Goal: Transaction & Acquisition: Purchase product/service

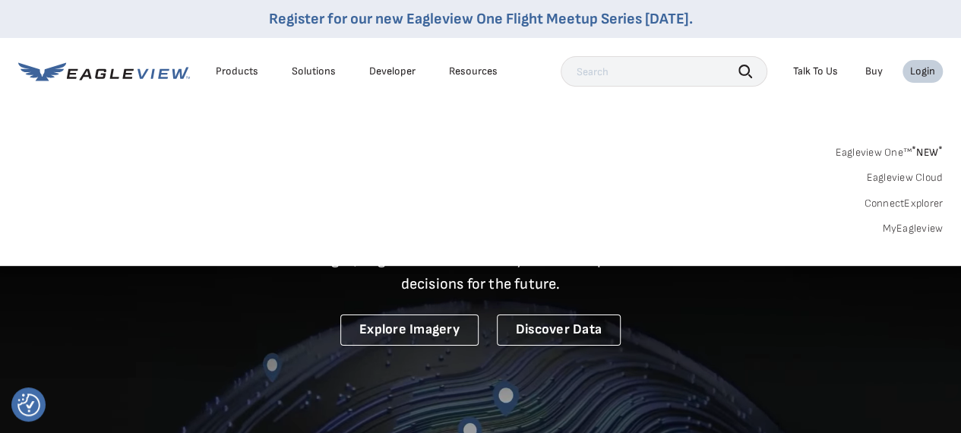
click at [902, 225] on link "MyEagleview" at bounding box center [912, 229] width 61 height 14
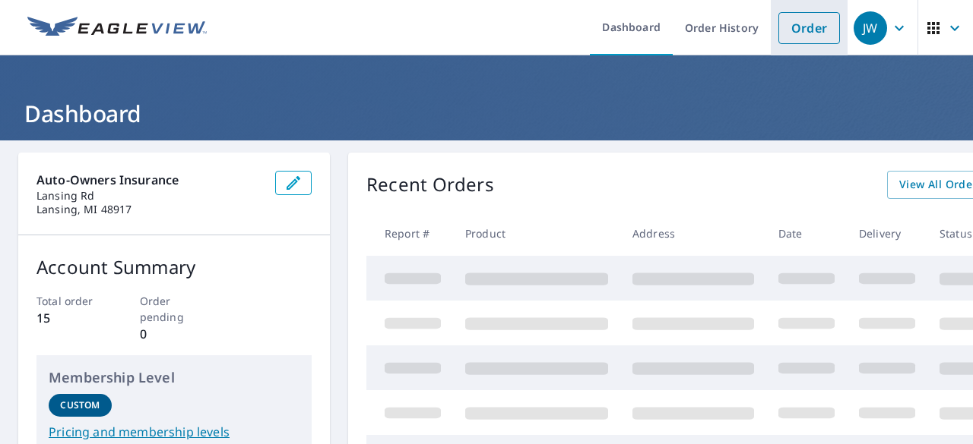
click at [806, 30] on link "Order" at bounding box center [809, 28] width 62 height 32
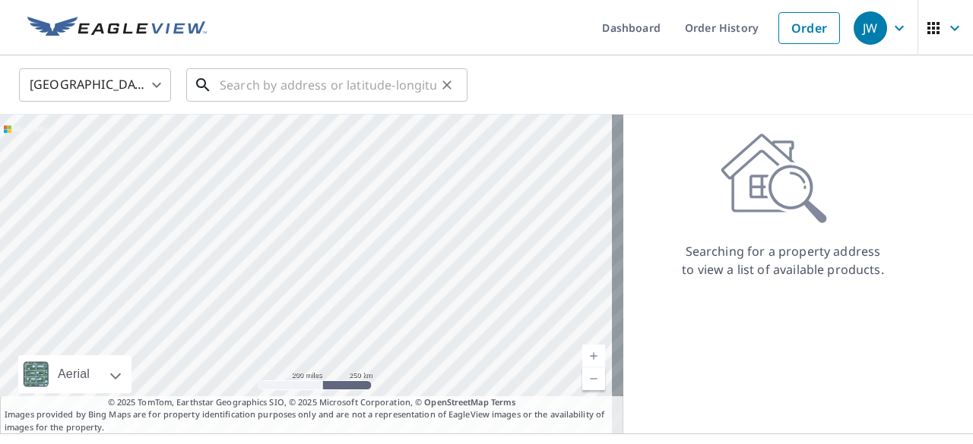
click at [335, 87] on input "text" at bounding box center [328, 85] width 217 height 43
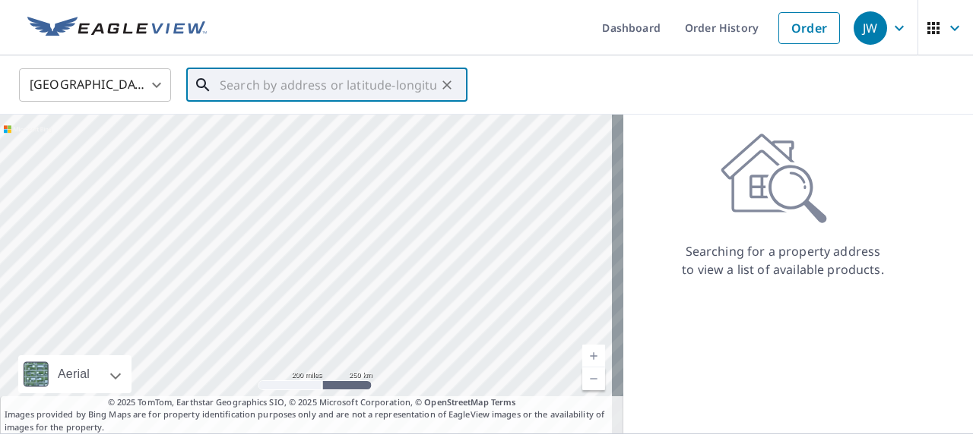
paste input "[STREET_ADDRESS]"
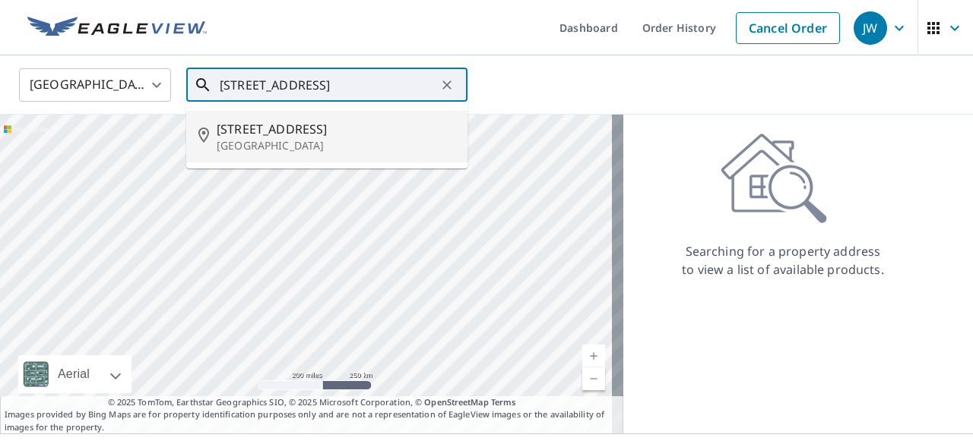
click at [356, 120] on span "[STREET_ADDRESS]" at bounding box center [336, 129] width 239 height 18
type input "[STREET_ADDRESS]"
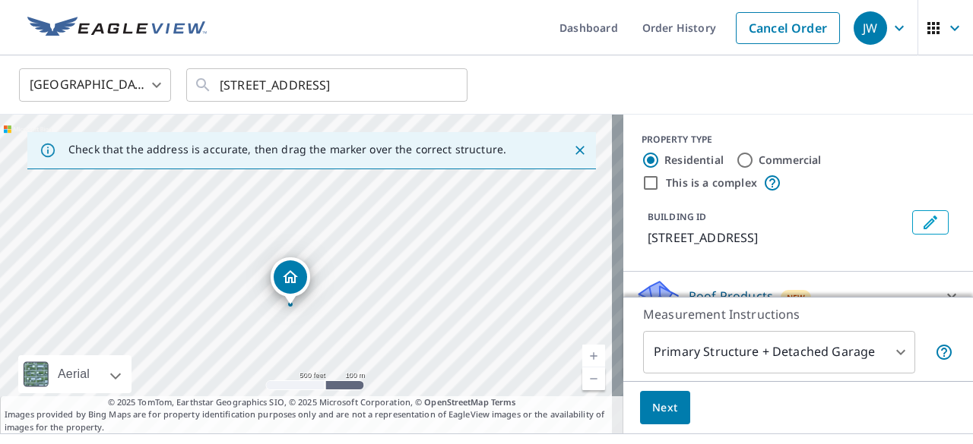
click at [711, 119] on div "PROPERTY TYPE Residential Commercial This is a complex BUILDING ID [STREET_ADDR…" at bounding box center [797, 193] width 349 height 157
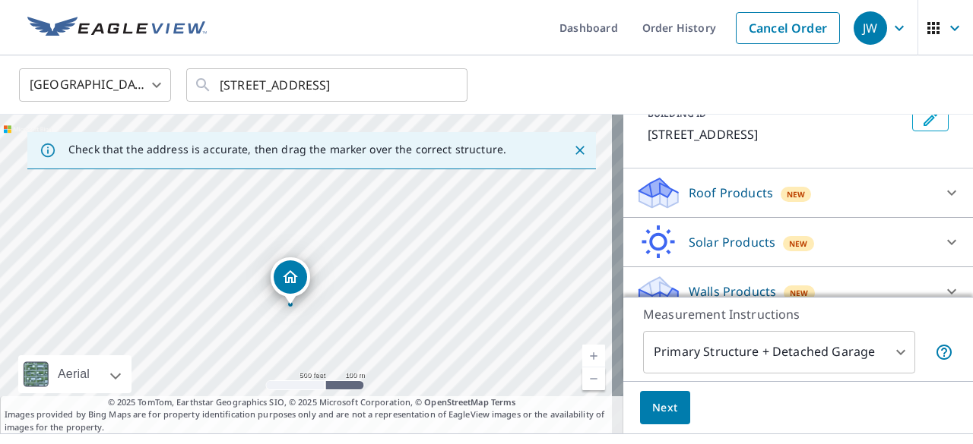
scroll to position [122, 0]
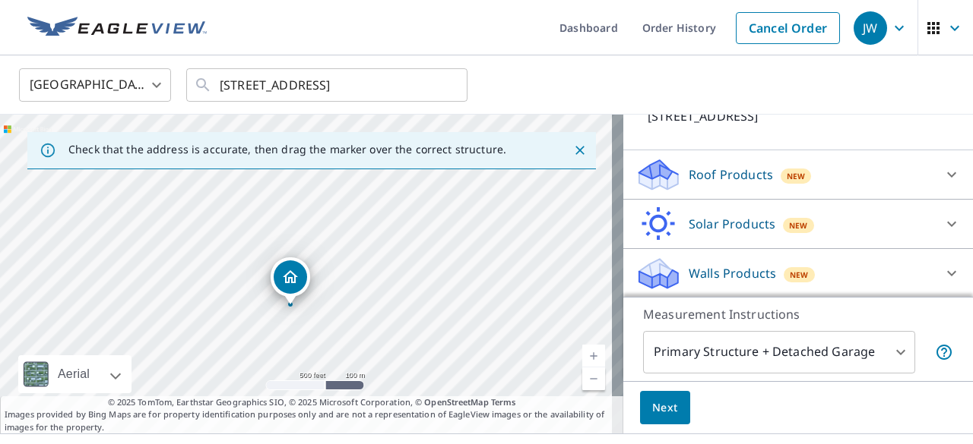
click at [942, 173] on icon at bounding box center [951, 175] width 18 height 18
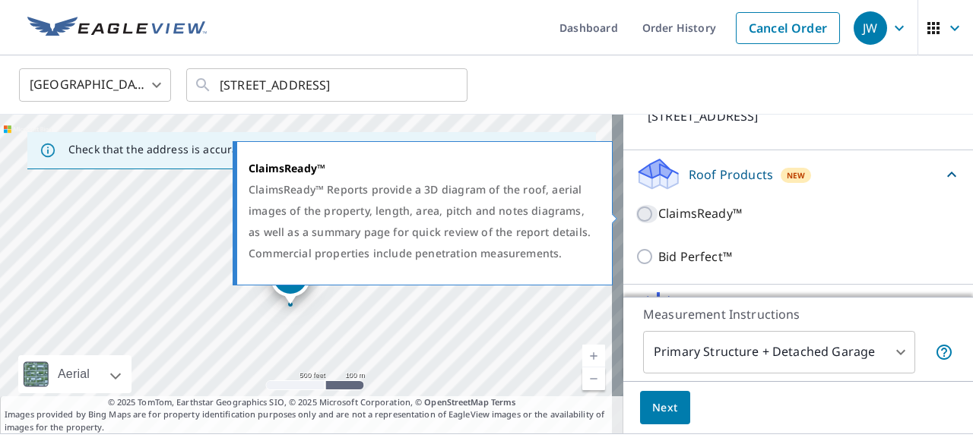
click at [635, 207] on input "ClaimsReady™" at bounding box center [646, 214] width 23 height 18
checkbox input "true"
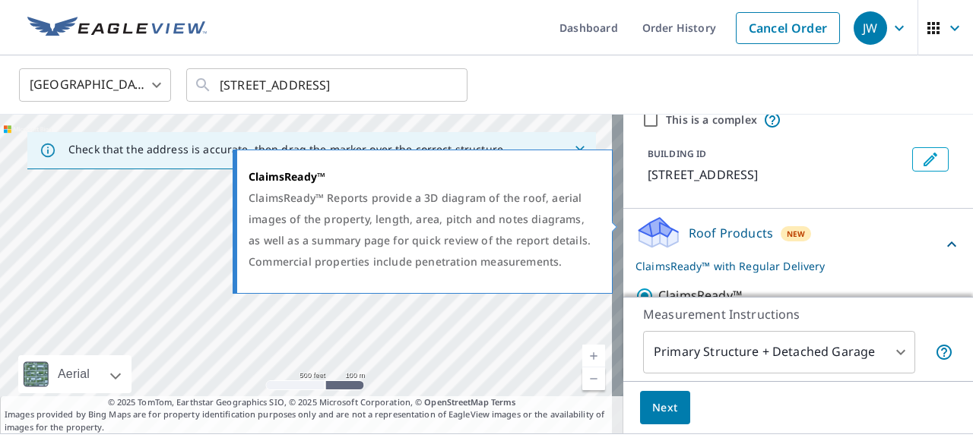
scroll to position [152, 0]
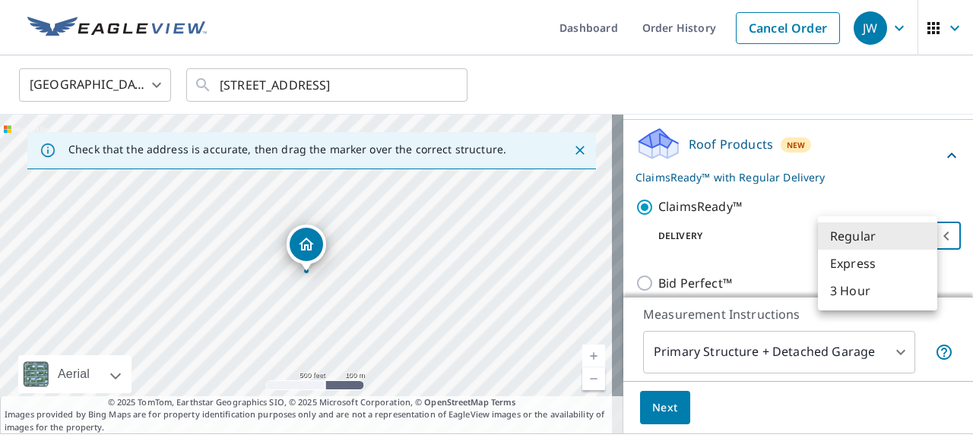
click at [842, 231] on body "JW JW Dashboard Order History Cancel Order [GEOGRAPHIC_DATA] US ​ [STREET_ADDRE…" at bounding box center [486, 222] width 973 height 444
click at [865, 268] on li "Express" at bounding box center [877, 263] width 119 height 27
type input "4"
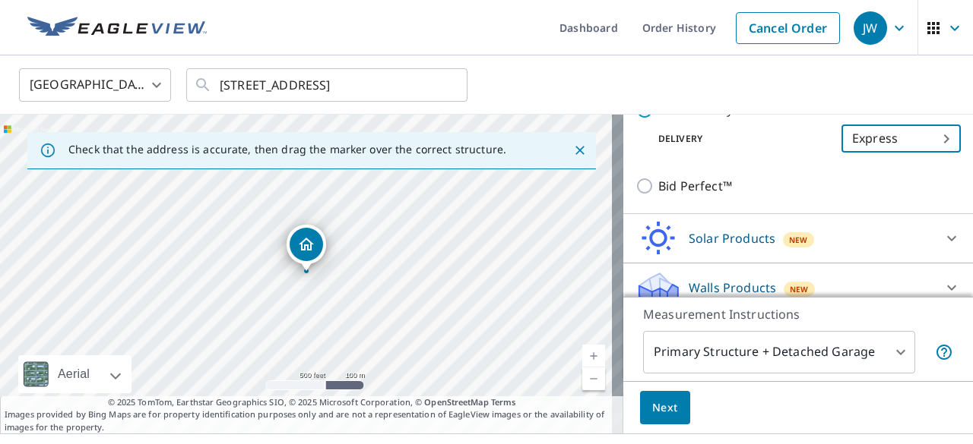
scroll to position [264, 0]
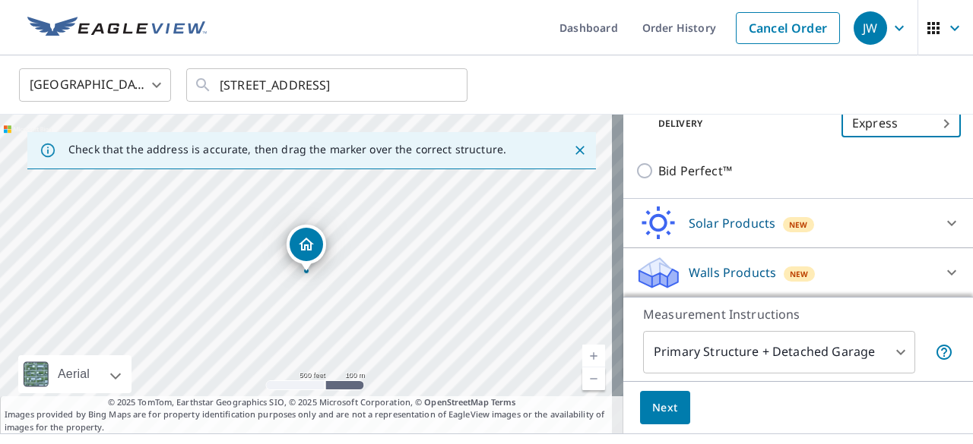
click at [737, 358] on body "JW JW Dashboard Order History Cancel Order [GEOGRAPHIC_DATA] US ​ [STREET_ADDRE…" at bounding box center [486, 222] width 973 height 444
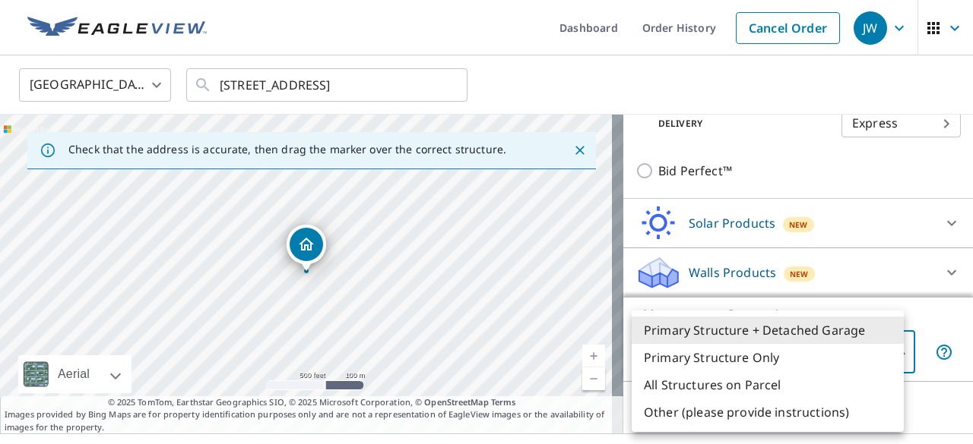
click at [709, 360] on li "Primary Structure Only" at bounding box center [767, 357] width 272 height 27
type input "2"
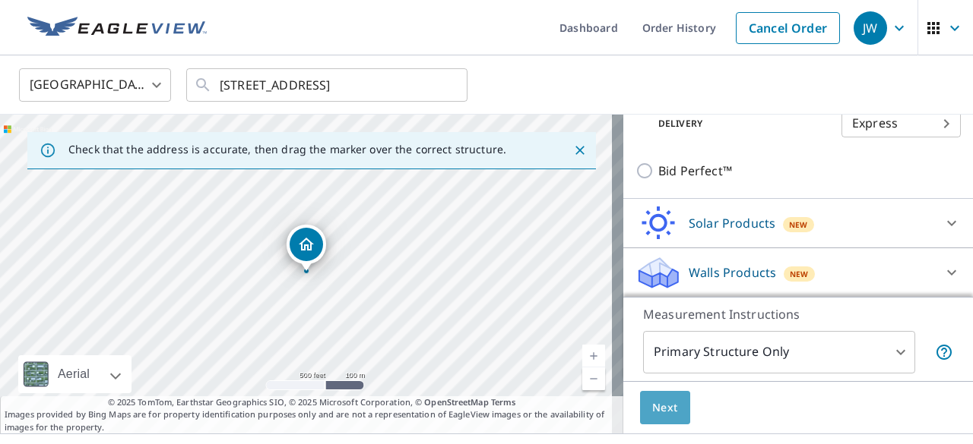
click at [665, 405] on span "Next" at bounding box center [665, 408] width 26 height 19
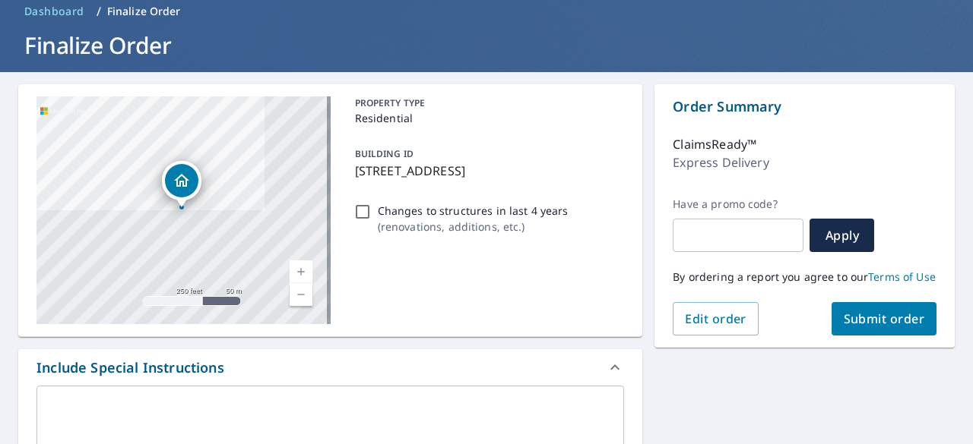
scroll to position [304, 0]
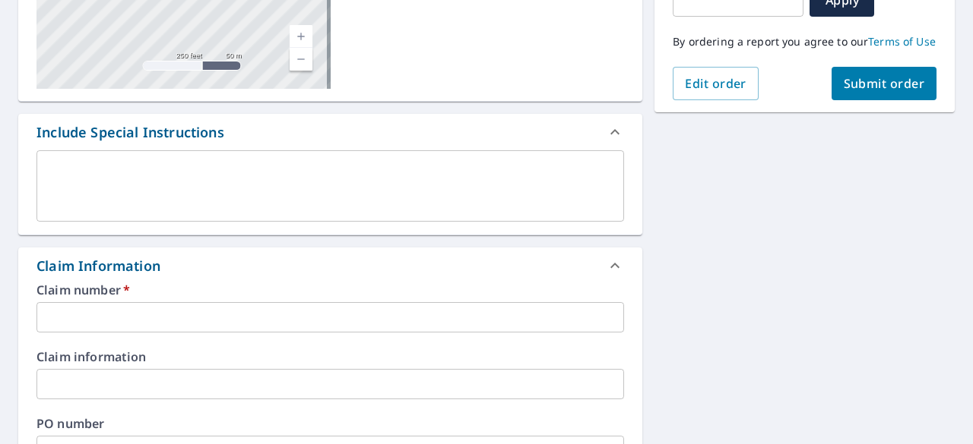
click at [207, 302] on input "text" at bounding box center [329, 317] width 587 height 30
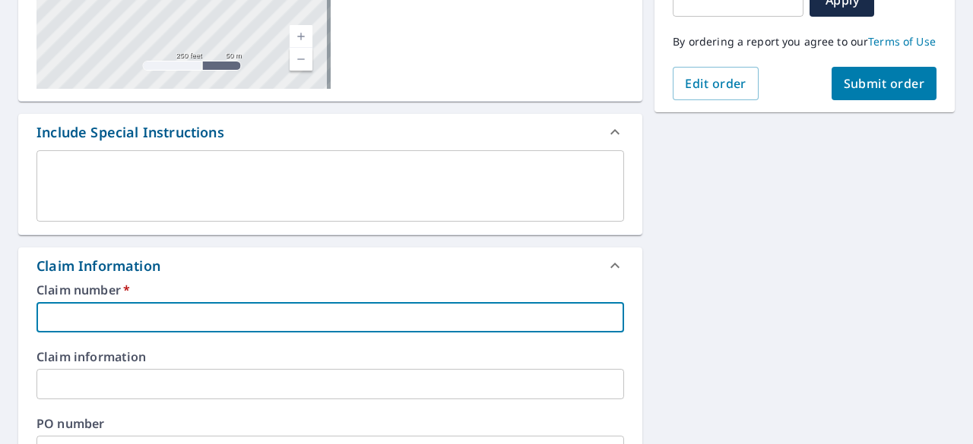
paste input "[PHONE_NUMBER]"
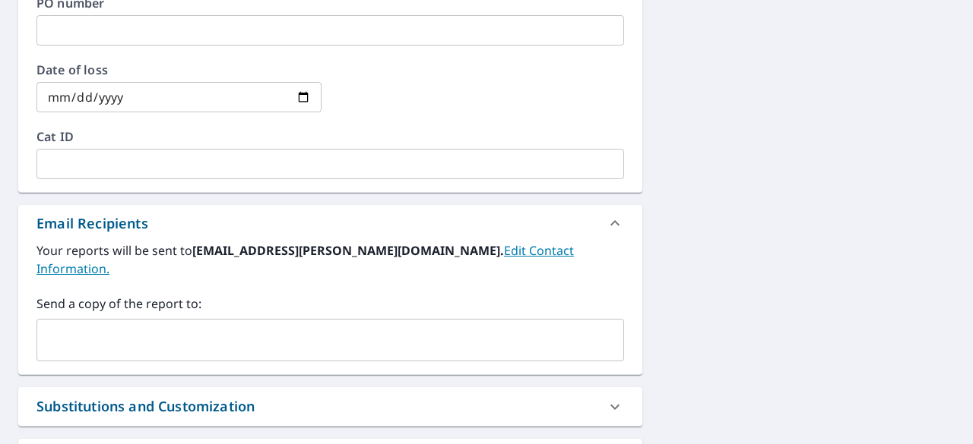
scroll to position [760, 0]
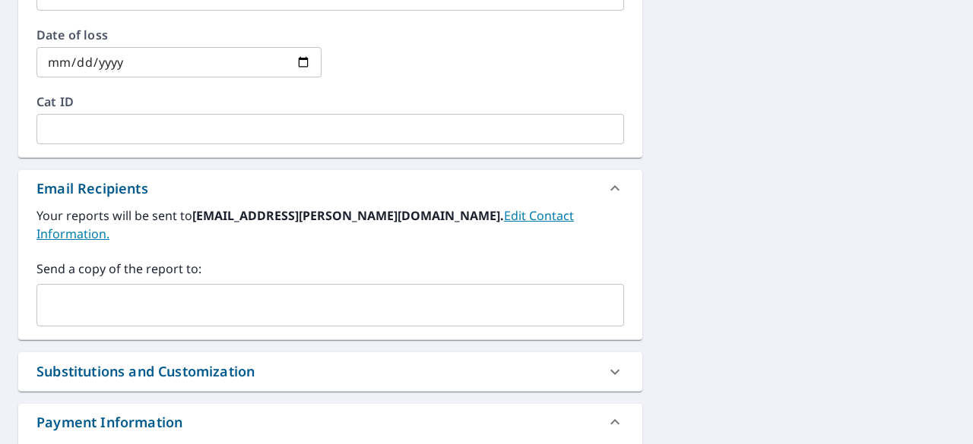
type input "[PHONE_NUMBER]"
click at [115, 291] on input "text" at bounding box center [318, 305] width 551 height 29
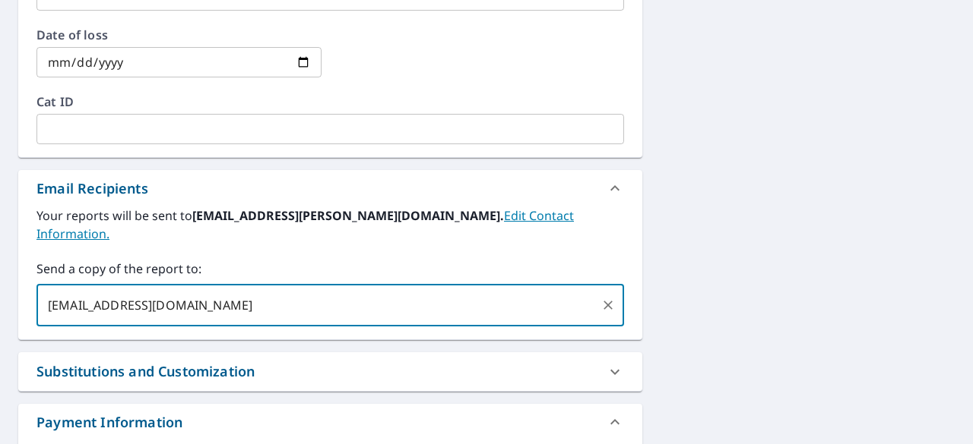
type input "[EMAIL_ADDRESS][DOMAIN_NAME]"
click at [248, 260] on label "Send a copy of the report to:" at bounding box center [329, 269] width 587 height 18
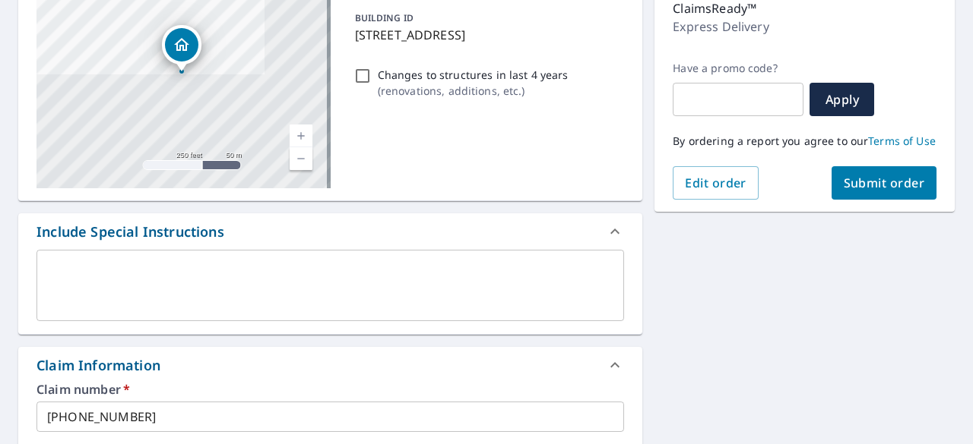
scroll to position [87, 0]
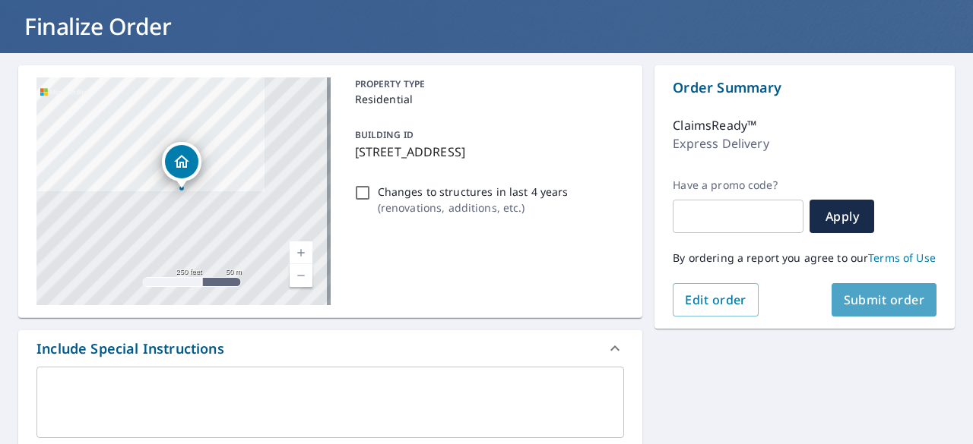
click at [849, 308] on span "Submit order" at bounding box center [883, 300] width 81 height 17
